Goal: Book appointment/travel/reservation

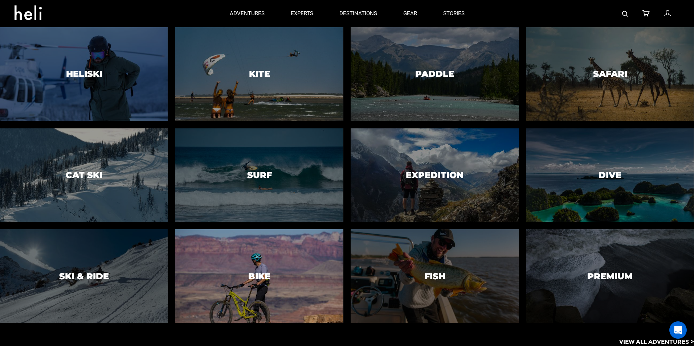
click at [244, 270] on div at bounding box center [259, 277] width 171 height 96
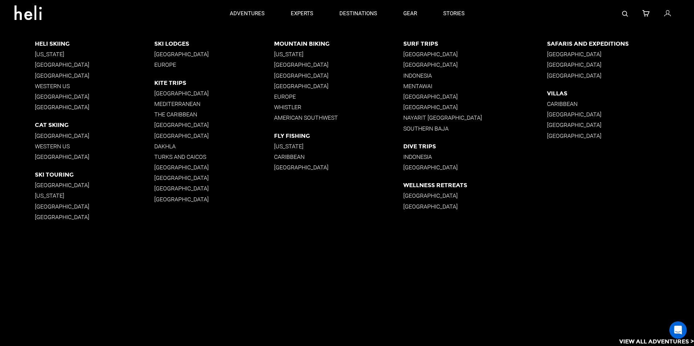
click at [284, 55] on p "[US_STATE]" at bounding box center [338, 54] width 129 height 7
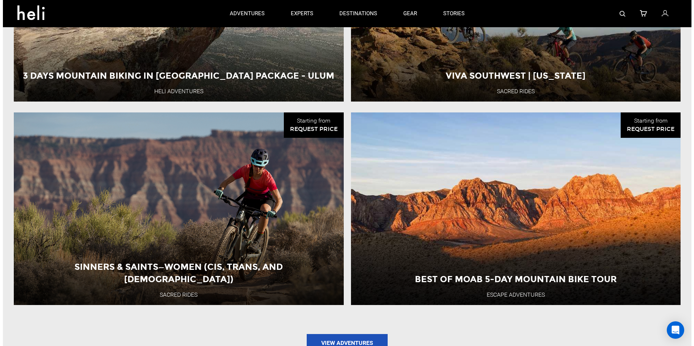
scroll to position [581, 0]
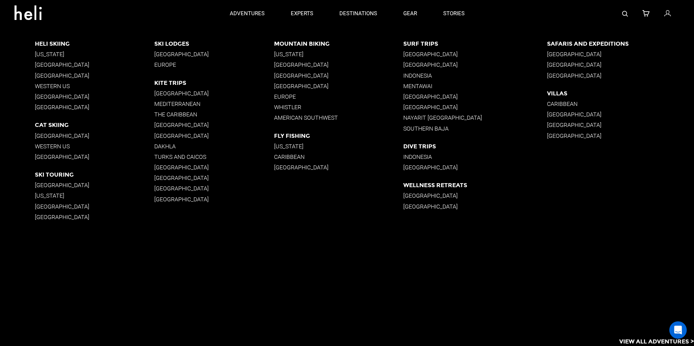
click at [289, 117] on p "American Southwest" at bounding box center [338, 117] width 129 height 7
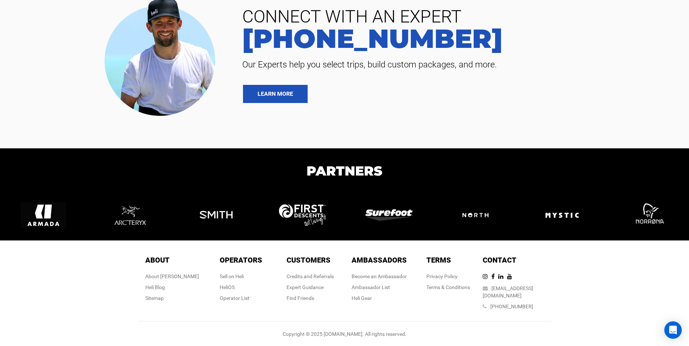
scroll to position [2564, 0]
